Goal: Book appointment/travel/reservation

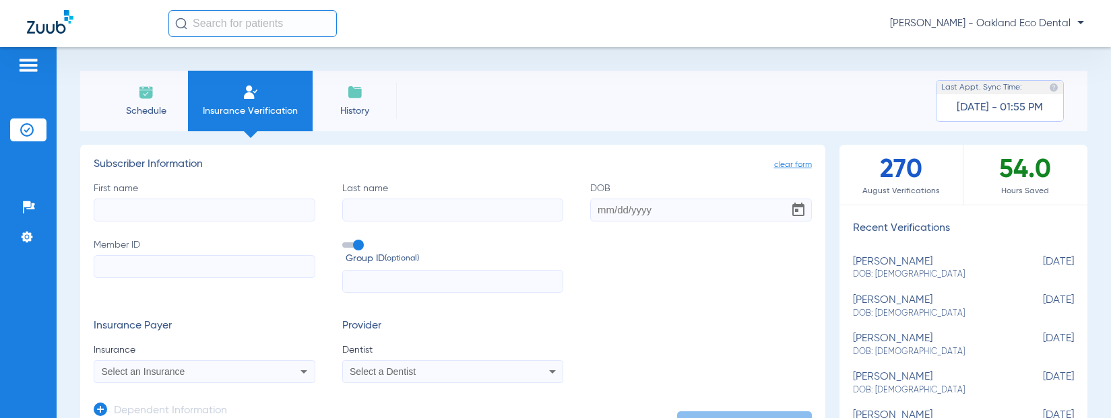
click at [157, 102] on li "Schedule" at bounding box center [146, 101] width 84 height 61
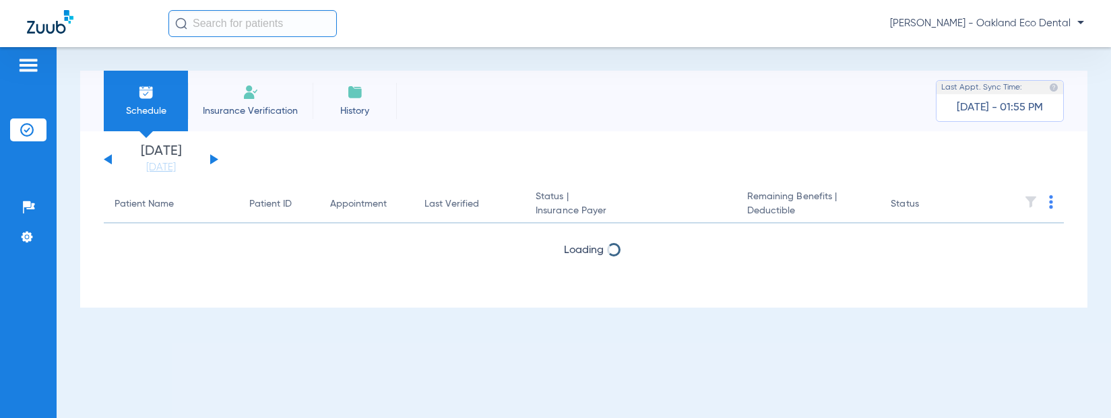
click at [207, 155] on div "[DATE] [DATE] [DATE] [DATE] [DATE] [DATE] [DATE] [DATE] [DATE] [DATE] [DATE] [D…" at bounding box center [161, 160] width 115 height 30
click at [175, 177] on div "[DATE] [DATE] [DATE] [DATE] [DATE] [DATE] [DATE] [DATE] [DATE] [DATE] [DATE] [D…" at bounding box center [583, 219] width 1007 height 176
click at [175, 174] on link "[DATE]" at bounding box center [161, 167] width 81 height 13
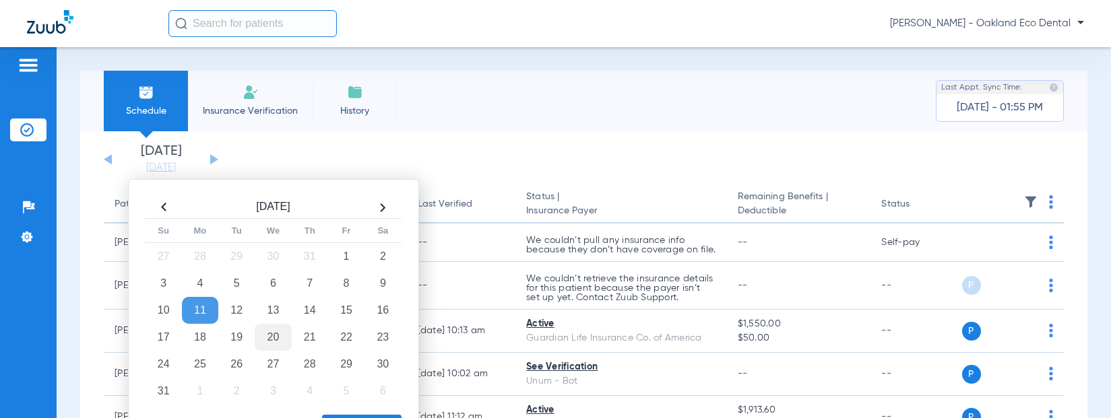
click at [284, 342] on td "20" at bounding box center [273, 337] width 36 height 27
click at [282, 340] on td "20" at bounding box center [273, 337] width 36 height 27
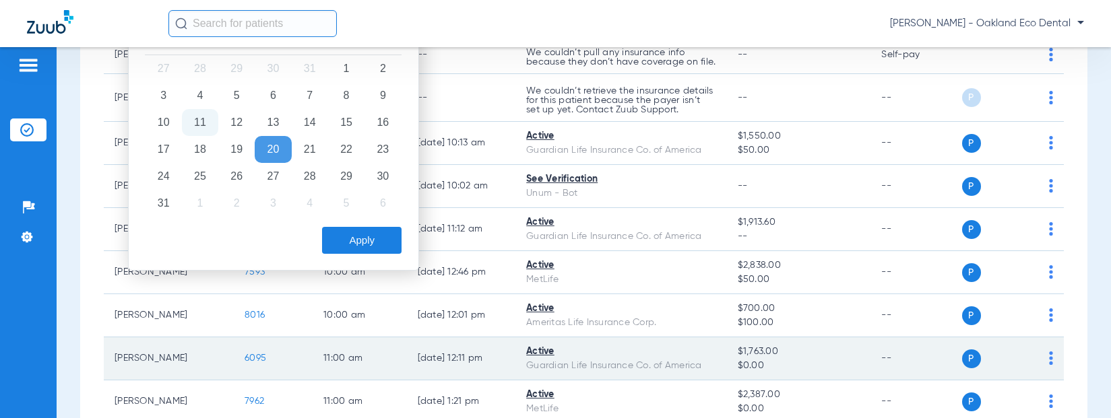
scroll to position [202, 0]
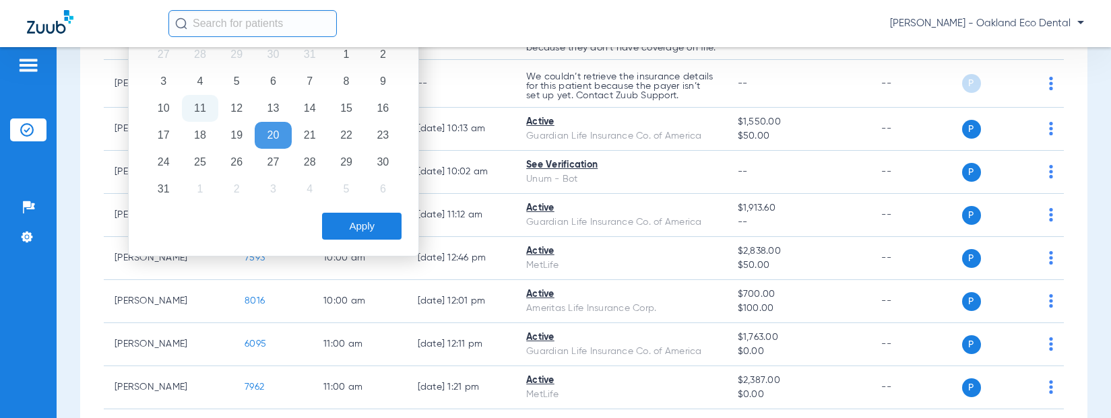
click at [335, 232] on button "Apply" at bounding box center [361, 226] width 79 height 27
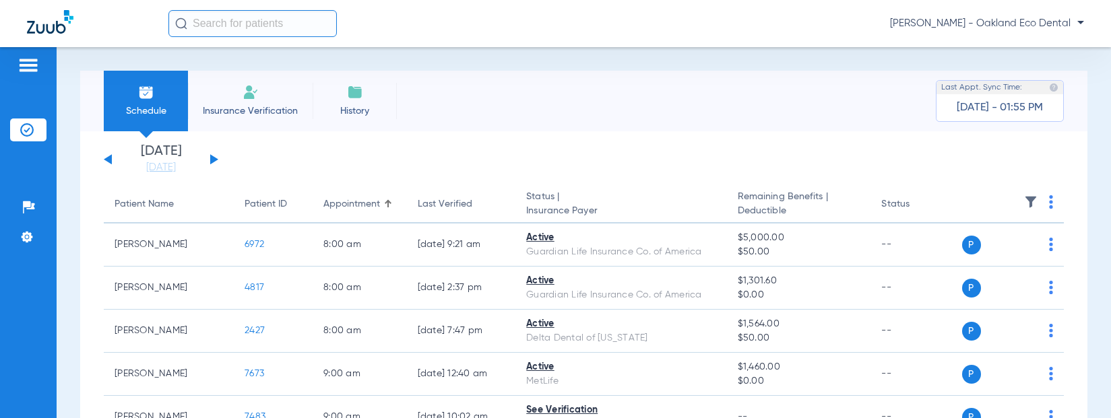
click at [1049, 205] on img at bounding box center [1051, 201] width 4 height 13
click at [979, 261] on button "Verify All" at bounding box center [991, 255] width 102 height 27
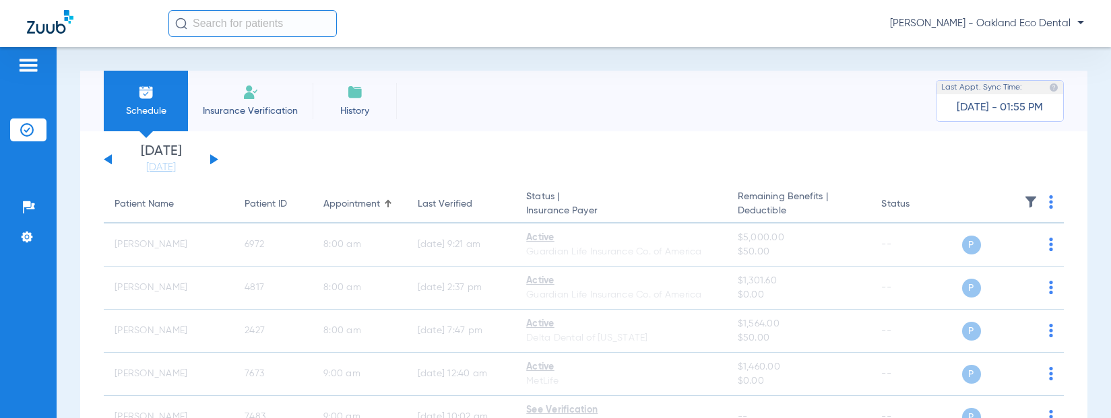
click at [211, 158] on button at bounding box center [214, 159] width 8 height 10
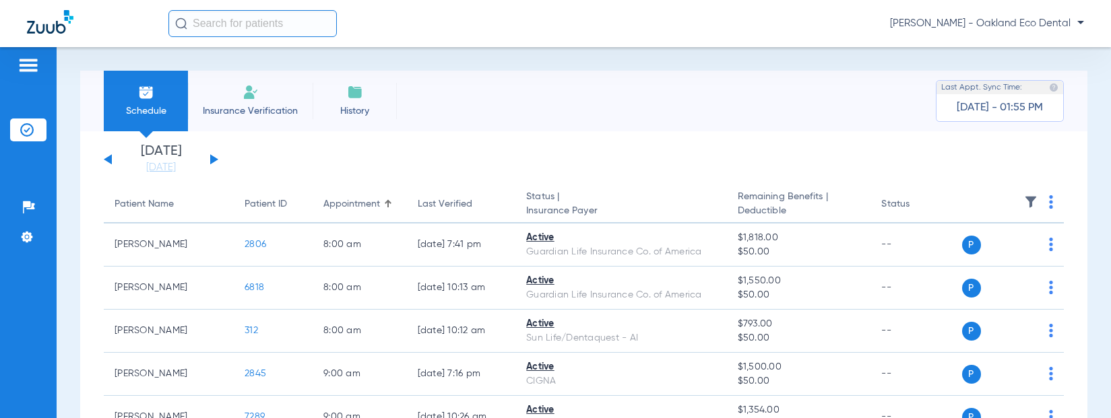
click at [1049, 205] on img at bounding box center [1051, 201] width 4 height 13
click at [979, 261] on button "Verify All" at bounding box center [991, 255] width 102 height 27
